Goal: Book appointment/travel/reservation

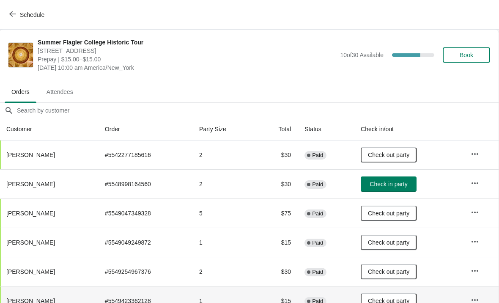
scroll to position [0, 0]
click at [37, 18] on span "Schedule" at bounding box center [32, 14] width 25 height 7
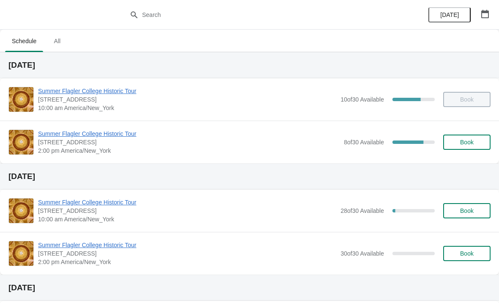
click at [464, 148] on button "Book" at bounding box center [466, 141] width 47 height 15
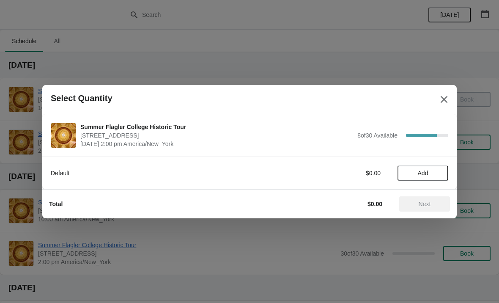
click at [437, 170] on span "Add" at bounding box center [422, 172] width 35 height 7
click at [440, 173] on icon at bounding box center [437, 172] width 9 height 9
click at [431, 203] on span "Next" at bounding box center [424, 203] width 37 height 7
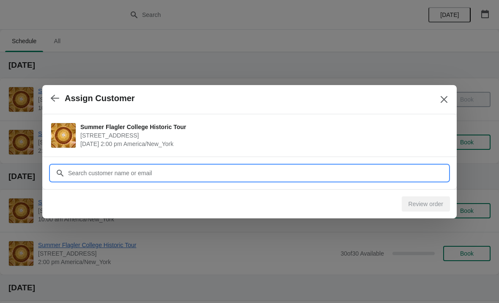
click at [98, 176] on input "Customer" at bounding box center [258, 172] width 380 height 15
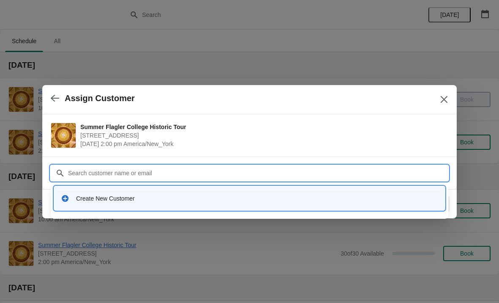
click at [82, 199] on div "Create New Customer" at bounding box center [257, 198] width 362 height 8
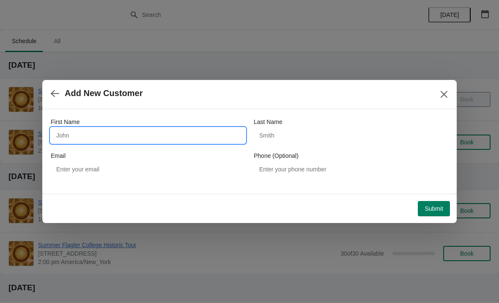
click at [78, 134] on input "First Name" at bounding box center [148, 135] width 194 height 15
type input "[PERSON_NAME]"
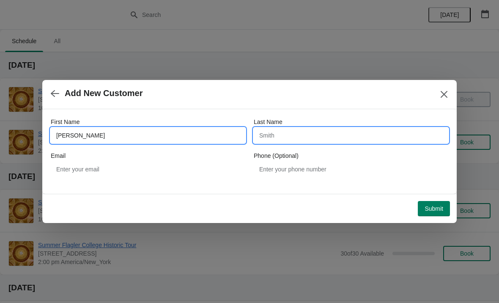
click at [330, 142] on input "Last Name" at bounding box center [351, 135] width 194 height 15
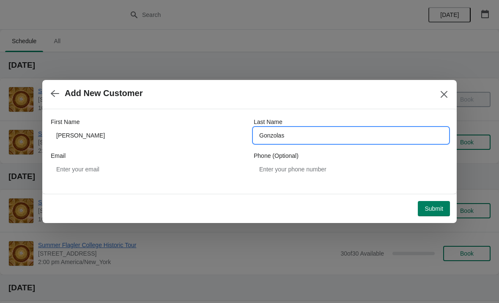
type input "Gonzolas"
click at [433, 198] on div "Submit" at bounding box center [248, 206] width 404 height 19
click at [439, 215] on button "Submit" at bounding box center [433, 208] width 32 height 15
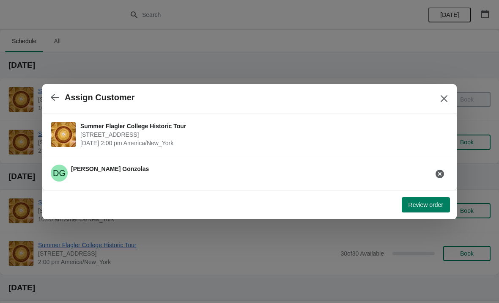
click at [427, 211] on button "Review order" at bounding box center [425, 204] width 48 height 15
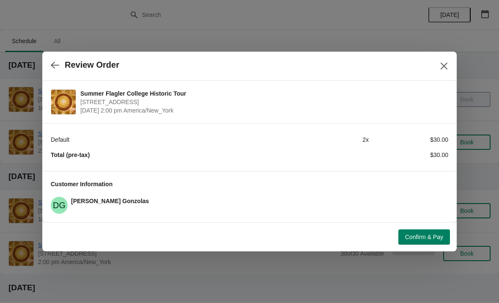
click at [433, 238] on span "Confirm & Pay" at bounding box center [424, 236] width 38 height 7
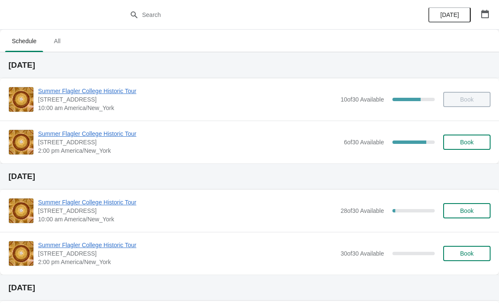
click at [467, 159] on div "Summer Flagler College Historic Tour 74 King Street, St. Augustine, FL, USA 2:0…" at bounding box center [249, 141] width 499 height 43
click at [456, 139] on span "Book" at bounding box center [466, 142] width 32 height 7
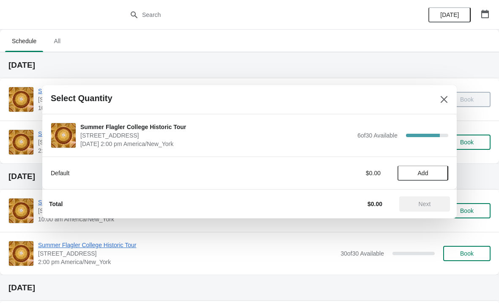
click at [423, 176] on span "Add" at bounding box center [422, 172] width 11 height 7
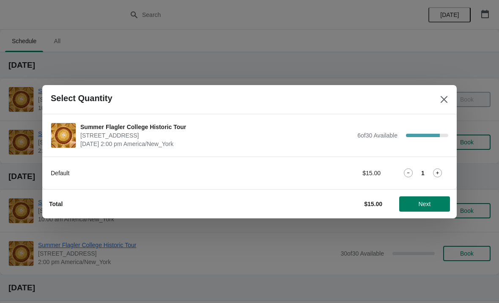
click at [439, 173] on icon at bounding box center [437, 172] width 9 height 9
click at [438, 172] on icon at bounding box center [437, 172] width 9 height 9
click at [437, 172] on icon at bounding box center [437, 172] width 3 height 3
click at [429, 205] on span "Next" at bounding box center [424, 203] width 12 height 7
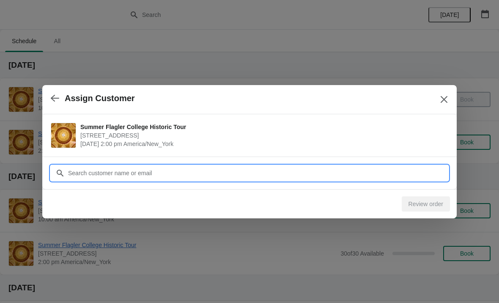
click at [374, 169] on input "Customer" at bounding box center [258, 172] width 380 height 15
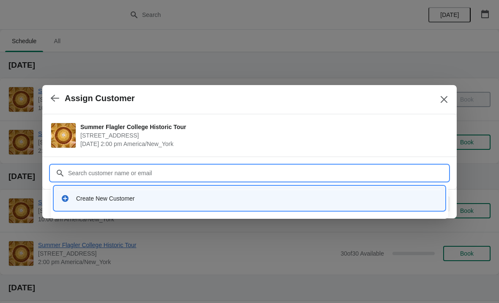
click at [91, 205] on div "Create New Customer" at bounding box center [249, 197] width 384 height 17
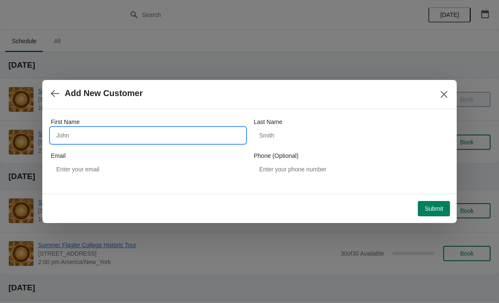
click at [81, 142] on input "First Name" at bounding box center [148, 135] width 194 height 15
type input "Alicia"
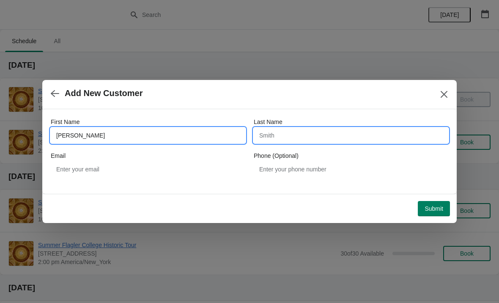
click at [328, 134] on input "Last Name" at bounding box center [351, 135] width 194 height 15
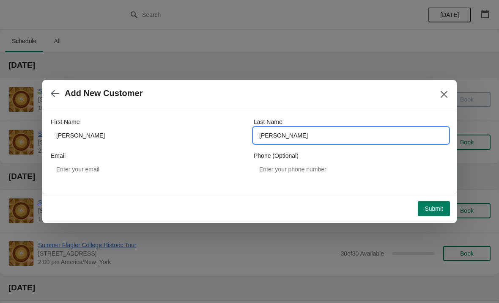
type input "Hanson"
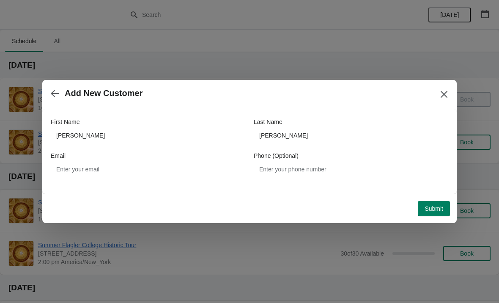
click at [432, 210] on span "Submit" at bounding box center [433, 208] width 19 height 7
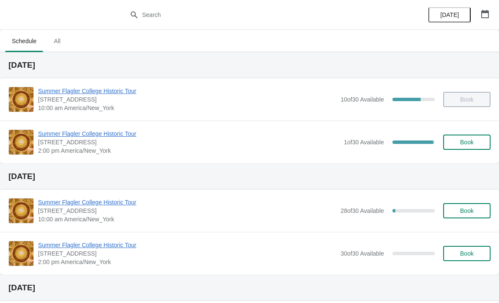
click at [43, 131] on span "Summer Flagler College Historic Tour" at bounding box center [188, 133] width 301 height 8
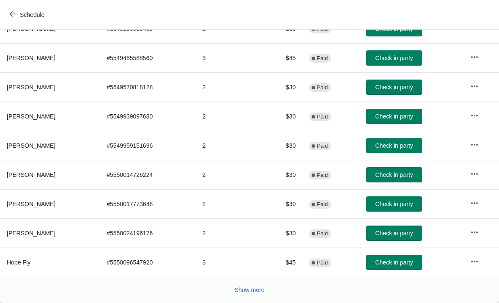
scroll to position [155, 0]
click at [247, 293] on span "Show more" at bounding box center [249, 289] width 30 height 7
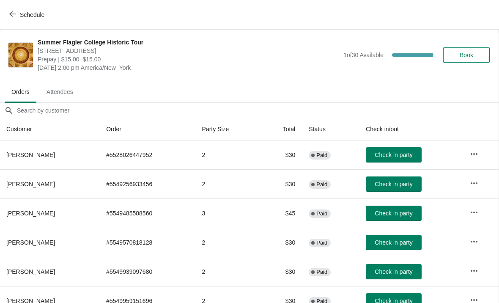
scroll to position [0, 0]
